Goal: Manage account settings

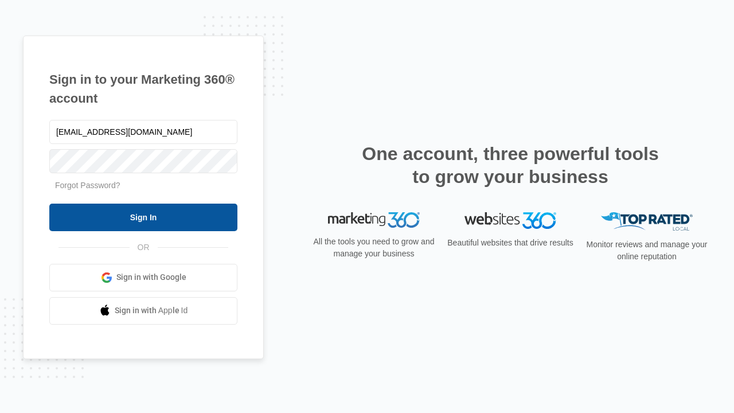
click at [143, 217] on input "Sign In" at bounding box center [143, 218] width 188 height 28
